Goal: Transaction & Acquisition: Book appointment/travel/reservation

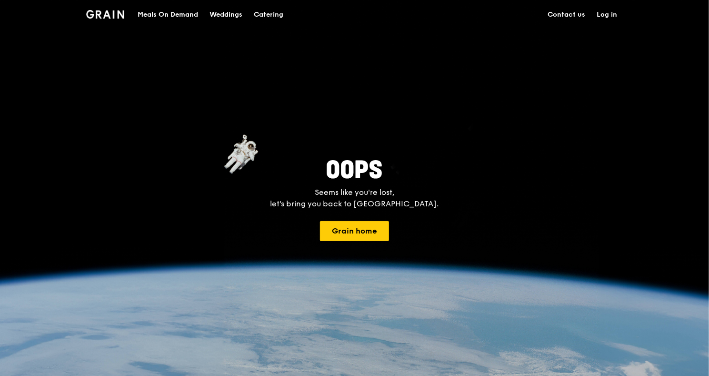
click at [278, 18] on div "Catering" at bounding box center [269, 14] width 30 height 29
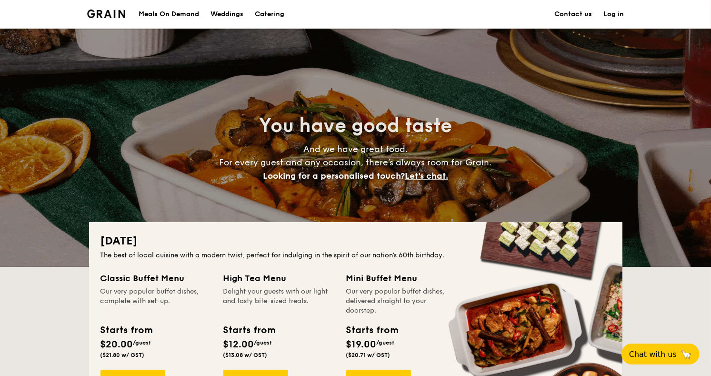
click at [238, 17] on div "Weddings" at bounding box center [226, 14] width 33 height 29
